Goal: Task Accomplishment & Management: Use online tool/utility

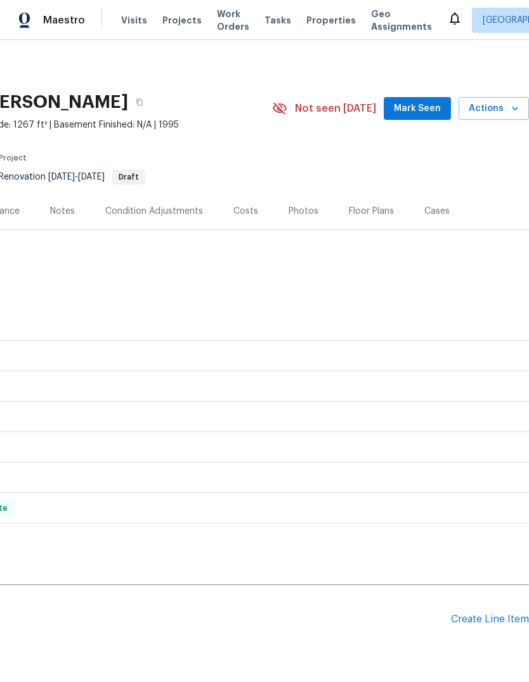
scroll to position [0, 188]
click at [511, 106] on icon "button" at bounding box center [515, 108] width 13 height 13
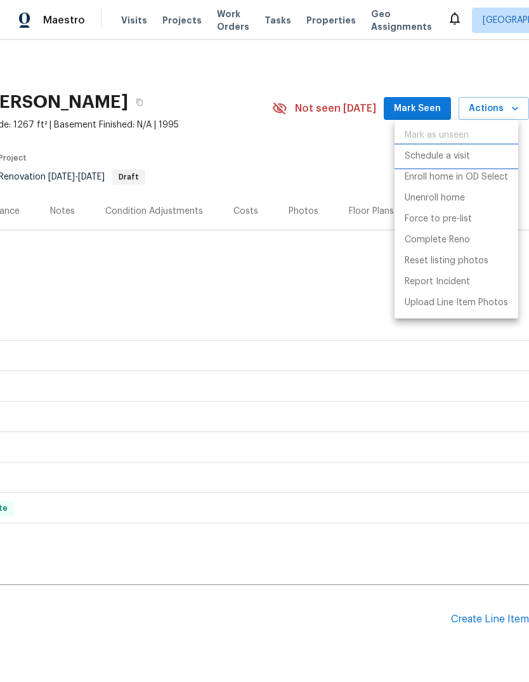
click at [487, 154] on li "Schedule a visit" at bounding box center [457, 156] width 124 height 21
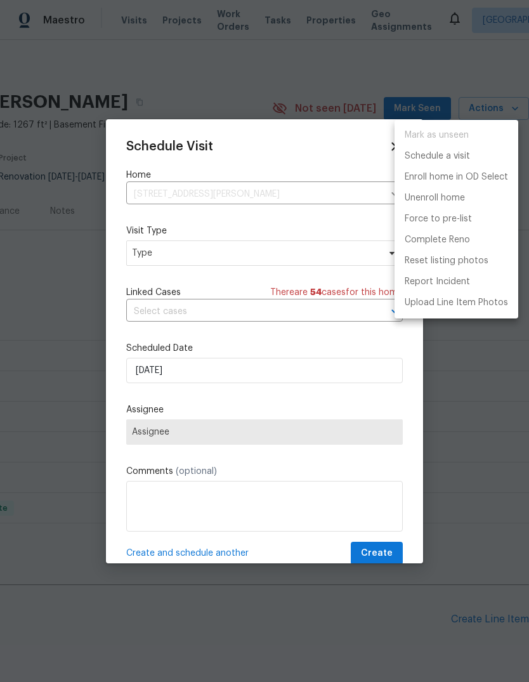
click at [148, 255] on div at bounding box center [264, 341] width 529 height 682
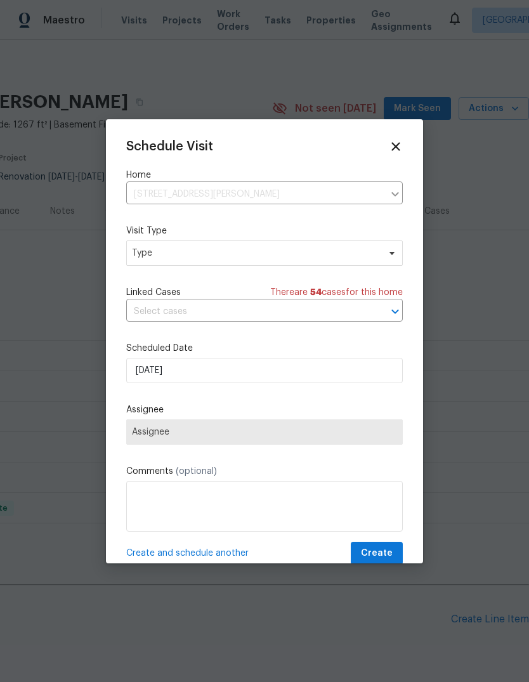
click at [372, 232] on label "Visit Type" at bounding box center [264, 231] width 277 height 13
click at [180, 256] on span "Type" at bounding box center [255, 253] width 247 height 13
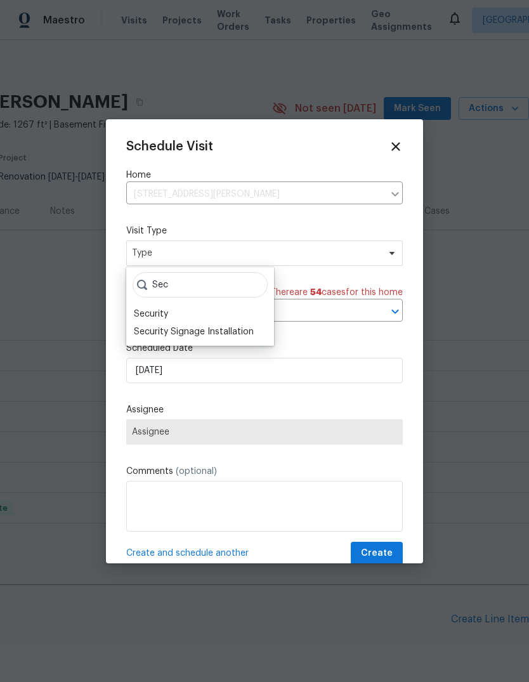
type input "Sec"
click at [157, 317] on div "Security" at bounding box center [151, 314] width 34 height 13
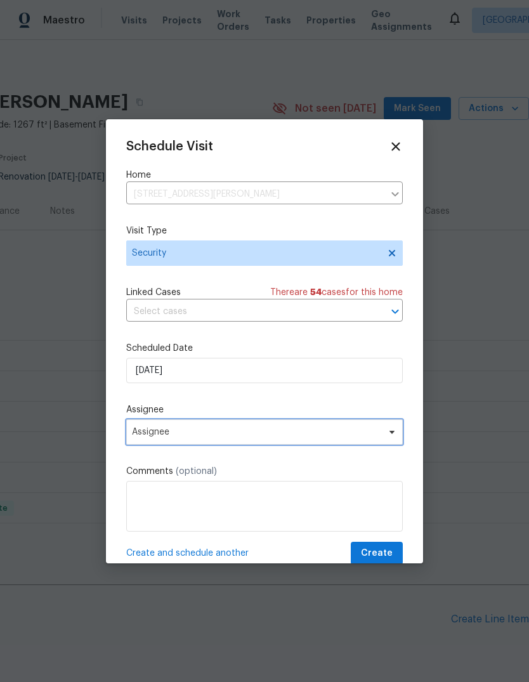
click at [150, 442] on span "Assignee" at bounding box center [264, 431] width 277 height 25
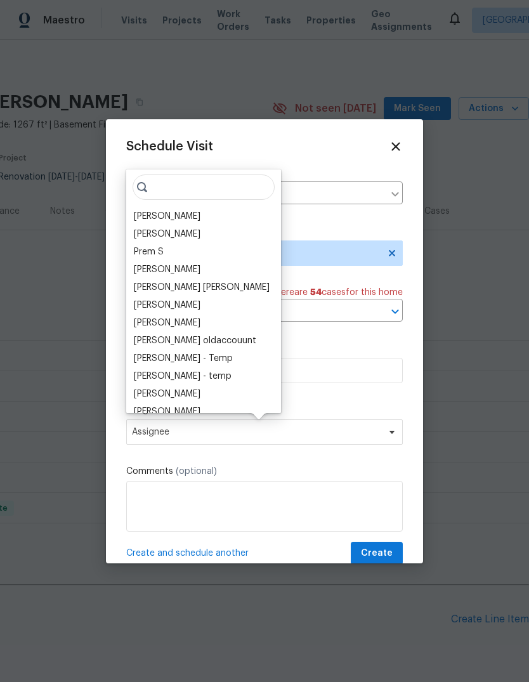
click at [152, 219] on div "[PERSON_NAME]" at bounding box center [167, 216] width 67 height 13
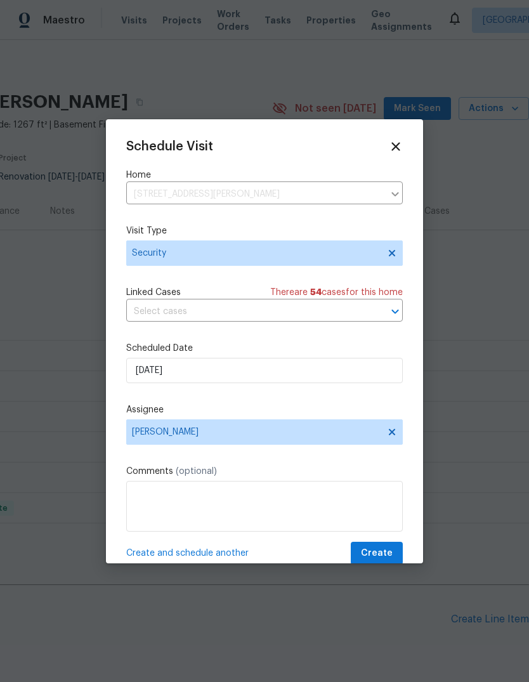
click at [154, 507] on textarea at bounding box center [264, 506] width 277 height 51
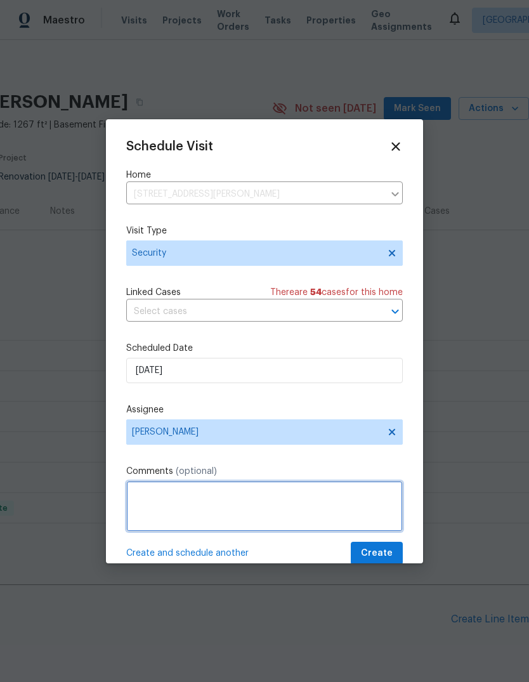
scroll to position [46, 0]
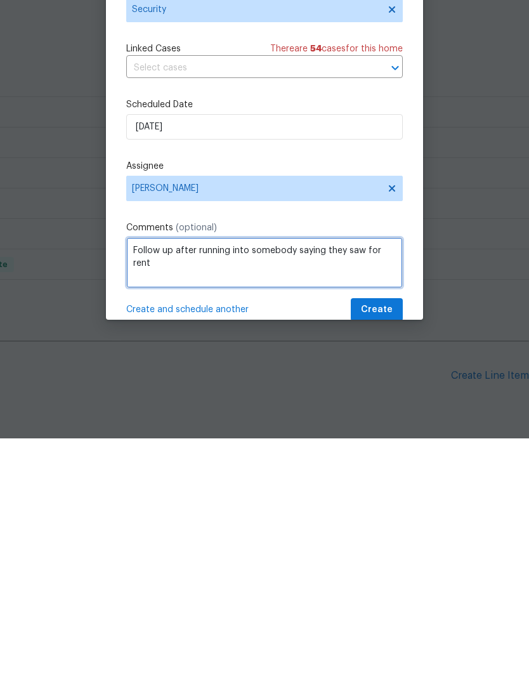
type textarea "Follow up after running into somebody saying they saw for rent"
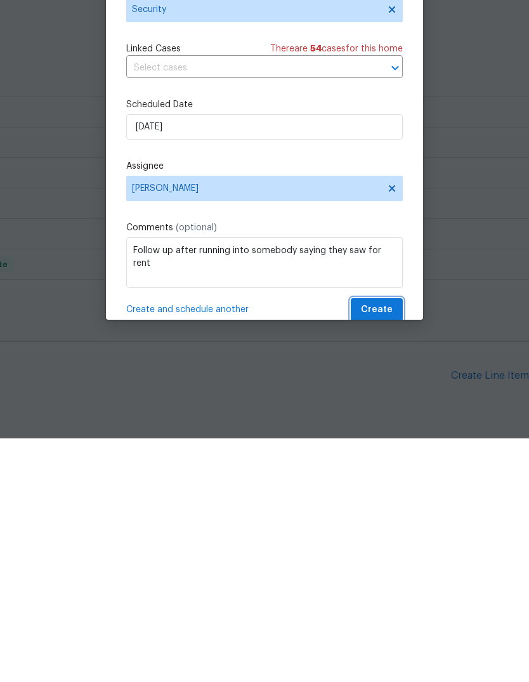
click at [385, 546] on span "Create" at bounding box center [377, 554] width 32 height 16
